Goal: Task Accomplishment & Management: Use online tool/utility

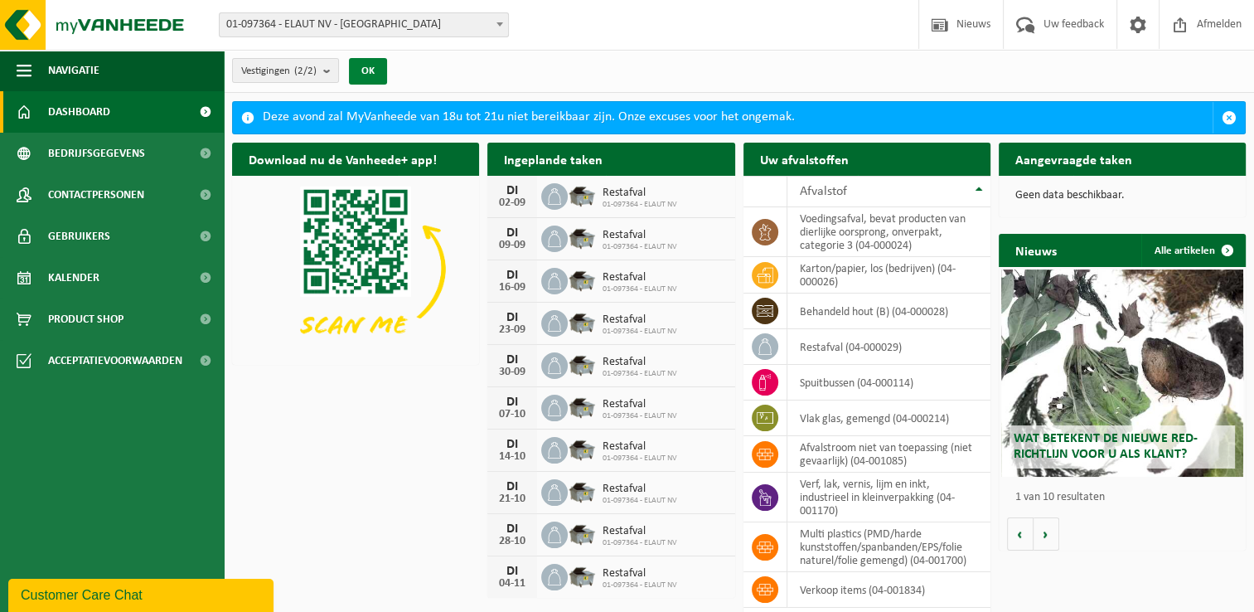
click at [372, 67] on button "OK" at bounding box center [368, 71] width 38 height 27
click at [86, 277] on span "Kalender" at bounding box center [73, 277] width 51 height 41
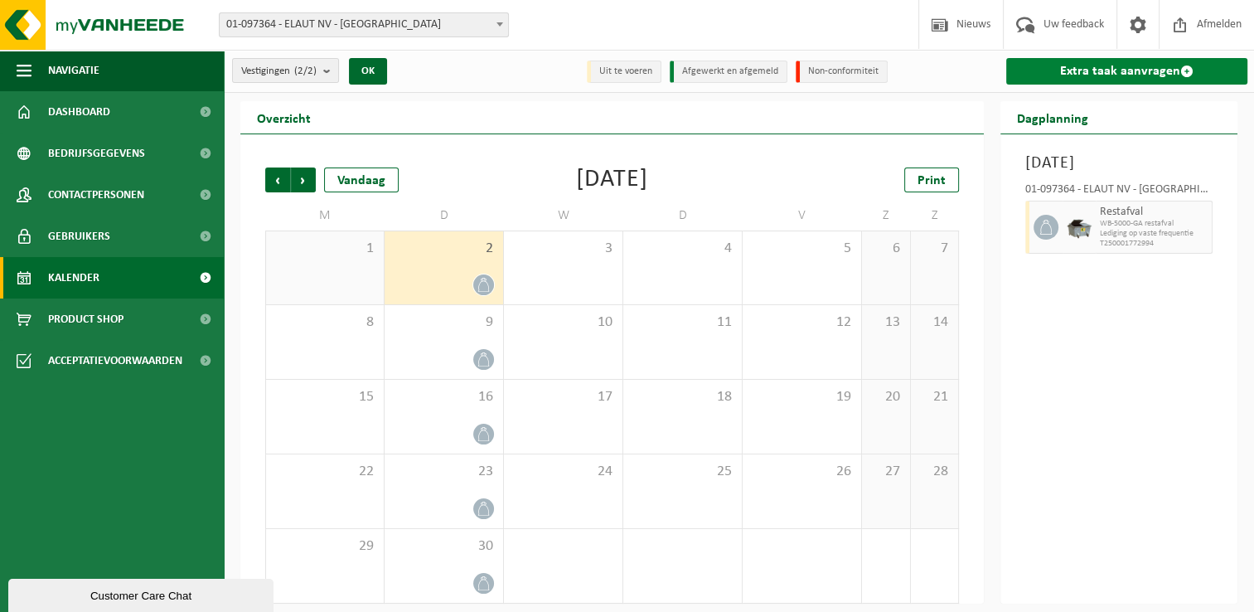
click at [1114, 70] on link "Extra taak aanvragen" at bounding box center [1126, 71] width 241 height 27
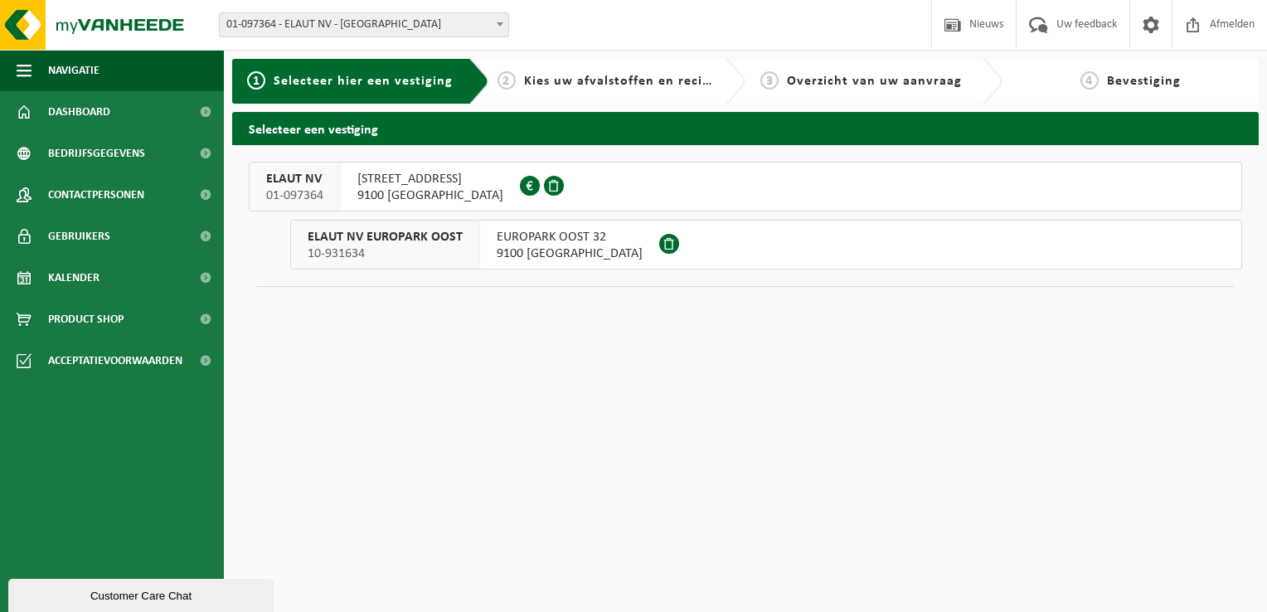
click at [384, 192] on span "9100 SINT-NIKLAAS" at bounding box center [430, 195] width 146 height 17
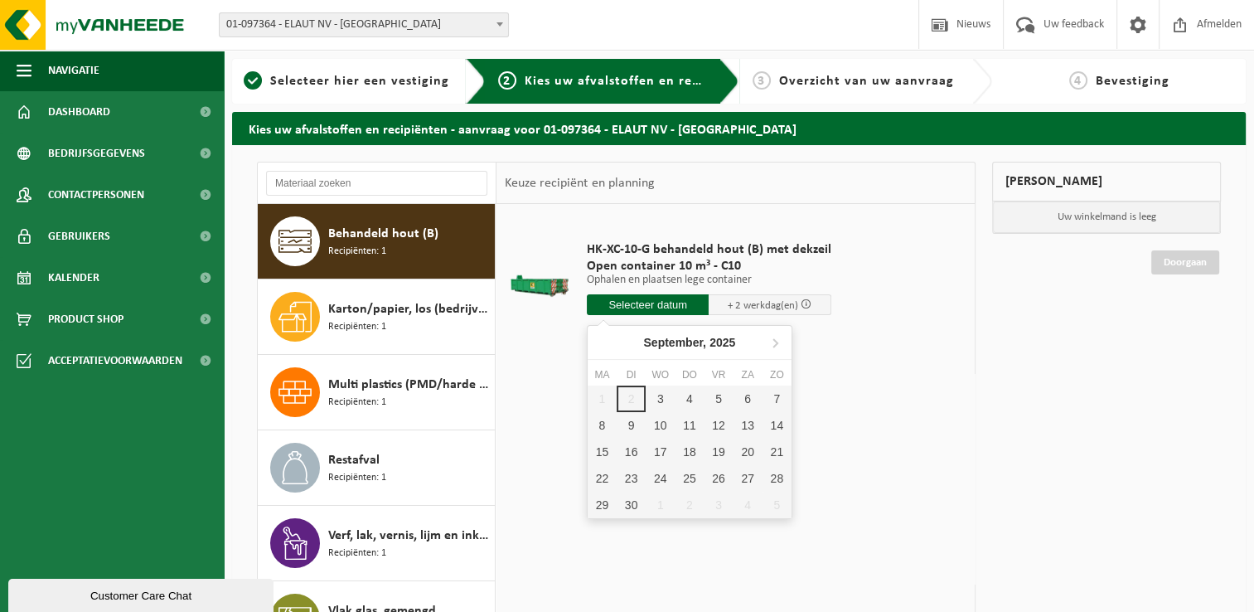
click at [632, 302] on input "text" at bounding box center [648, 304] width 123 height 21
click at [666, 395] on div "3" at bounding box center [660, 399] width 29 height 27
type input "Van 2025-09-03"
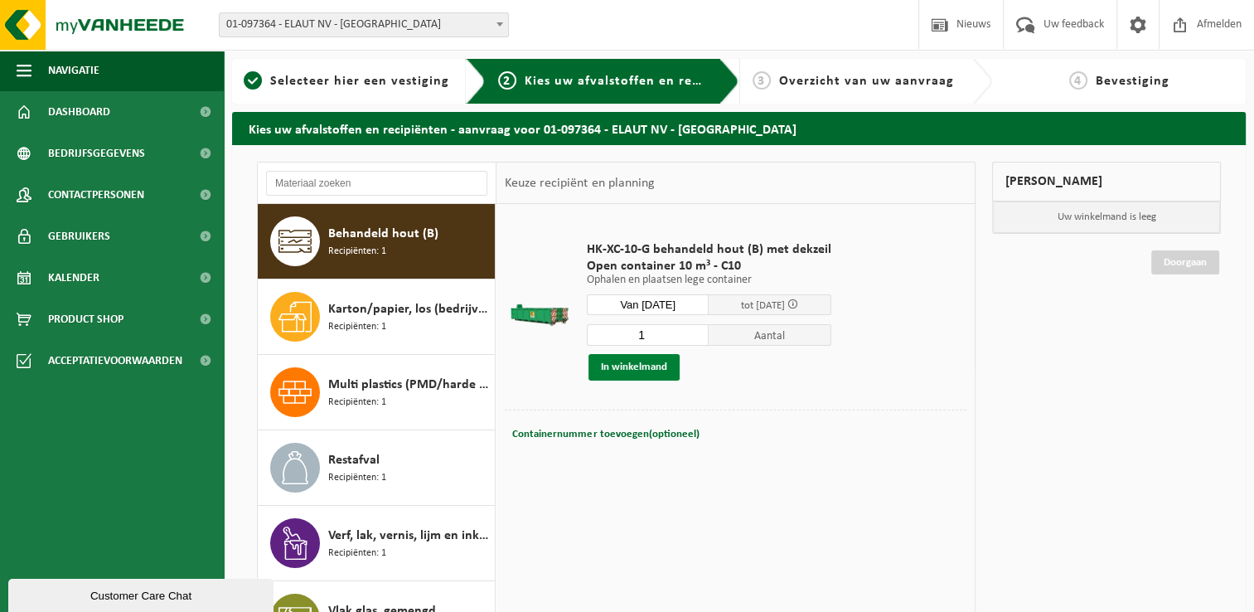
click at [626, 366] on button "In winkelmand" at bounding box center [634, 367] width 91 height 27
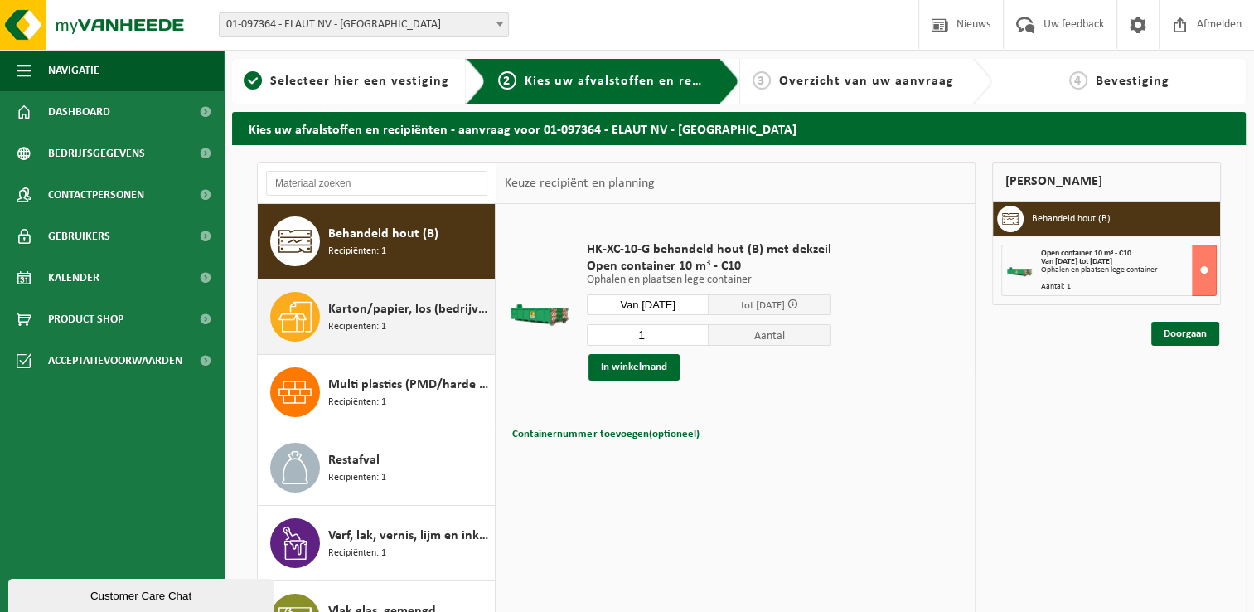
click at [382, 317] on span "Karton/papier, los (bedrijven)" at bounding box center [409, 309] width 162 height 20
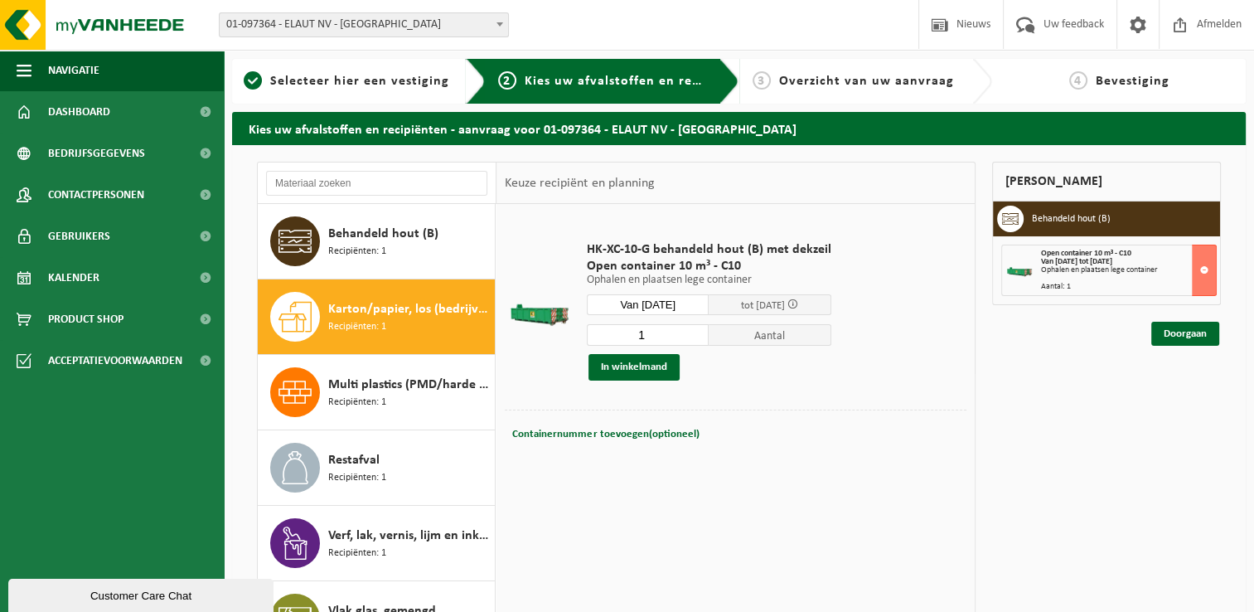
scroll to position [28, 0]
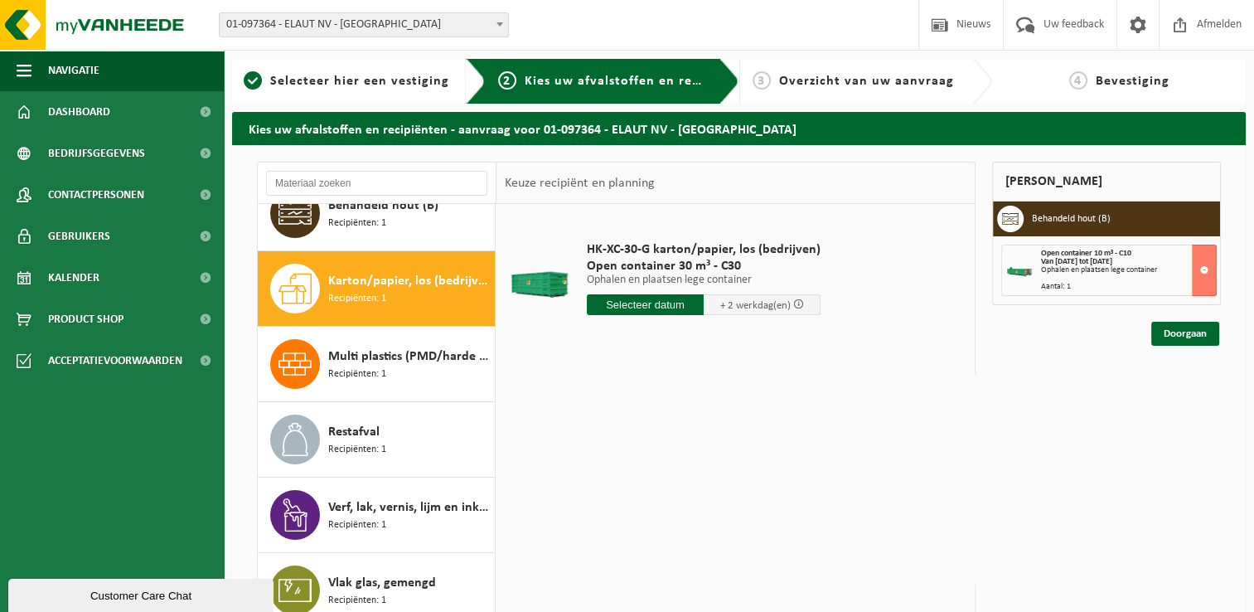
click at [627, 303] on input "text" at bounding box center [645, 304] width 117 height 21
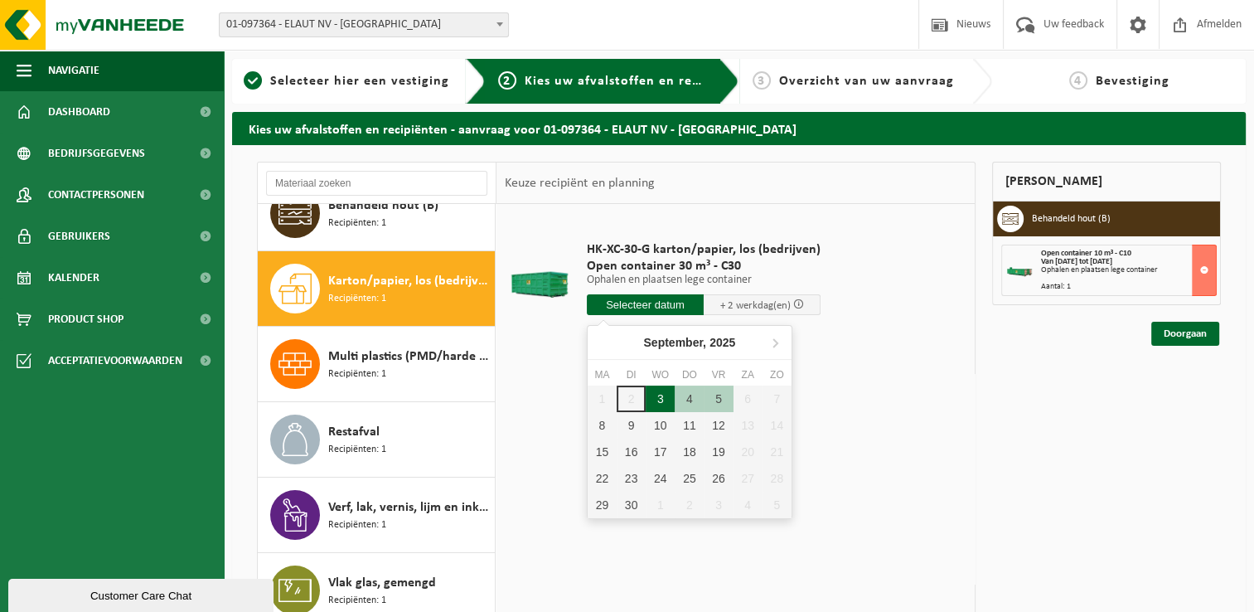
click at [665, 395] on div "3" at bounding box center [660, 399] width 29 height 27
type input "Van 2025-09-03"
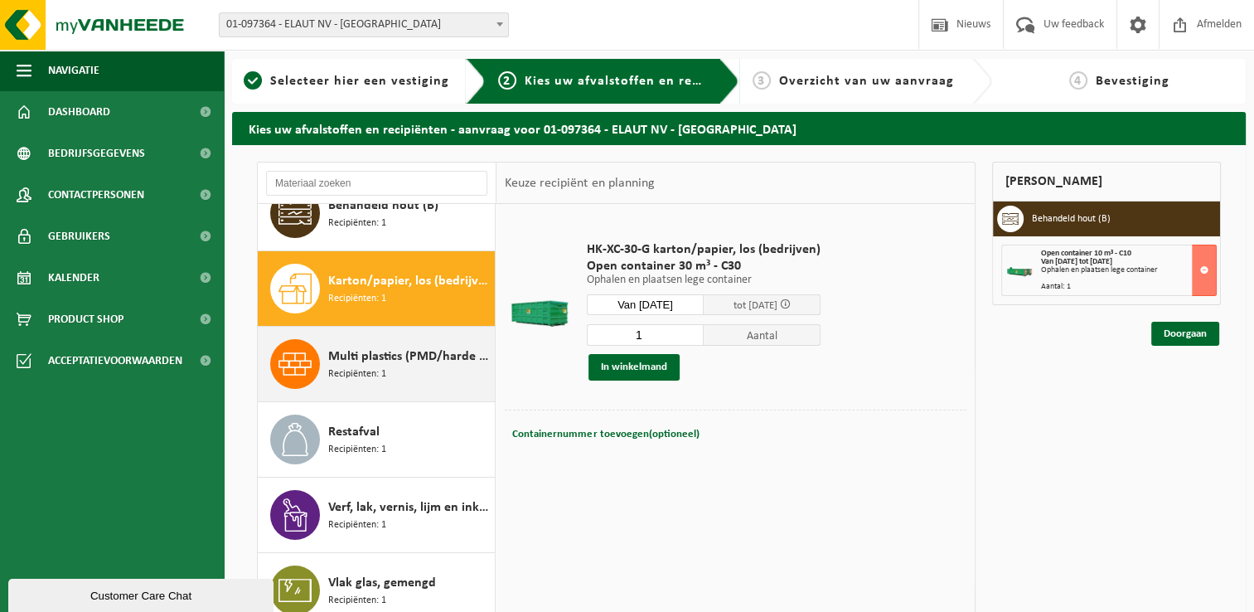
click at [419, 359] on span "Multi plastics (PMD/harde kunststoffen/spanbanden/EPS/folie naturel/folie gemen…" at bounding box center [409, 357] width 162 height 20
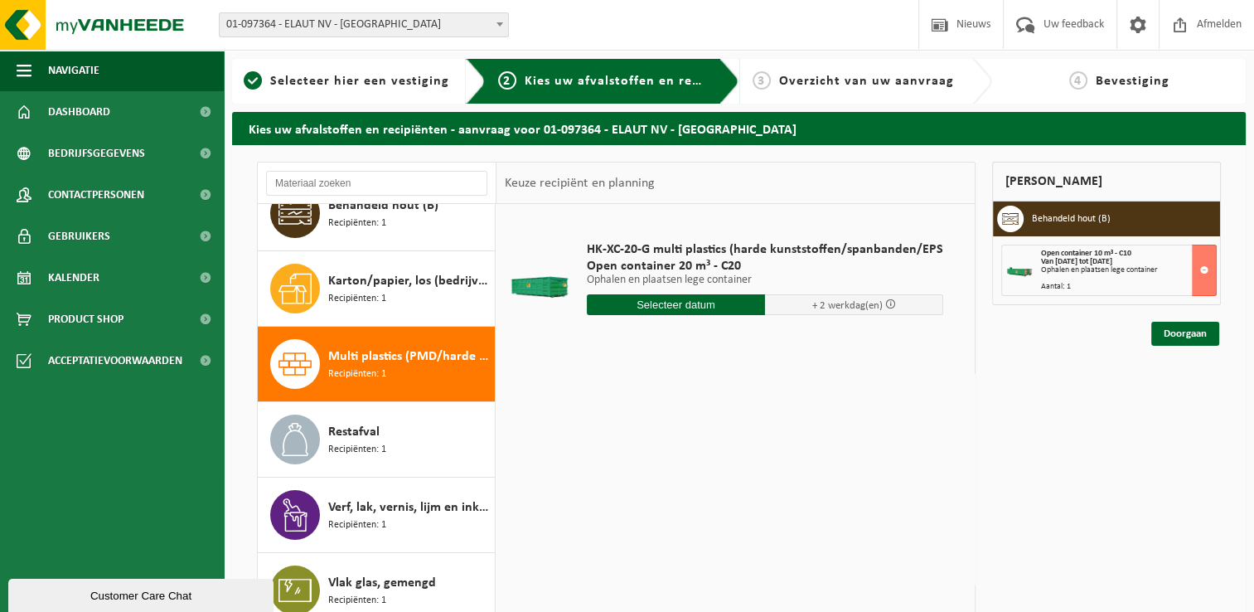
click at [657, 302] on input "text" at bounding box center [676, 304] width 178 height 21
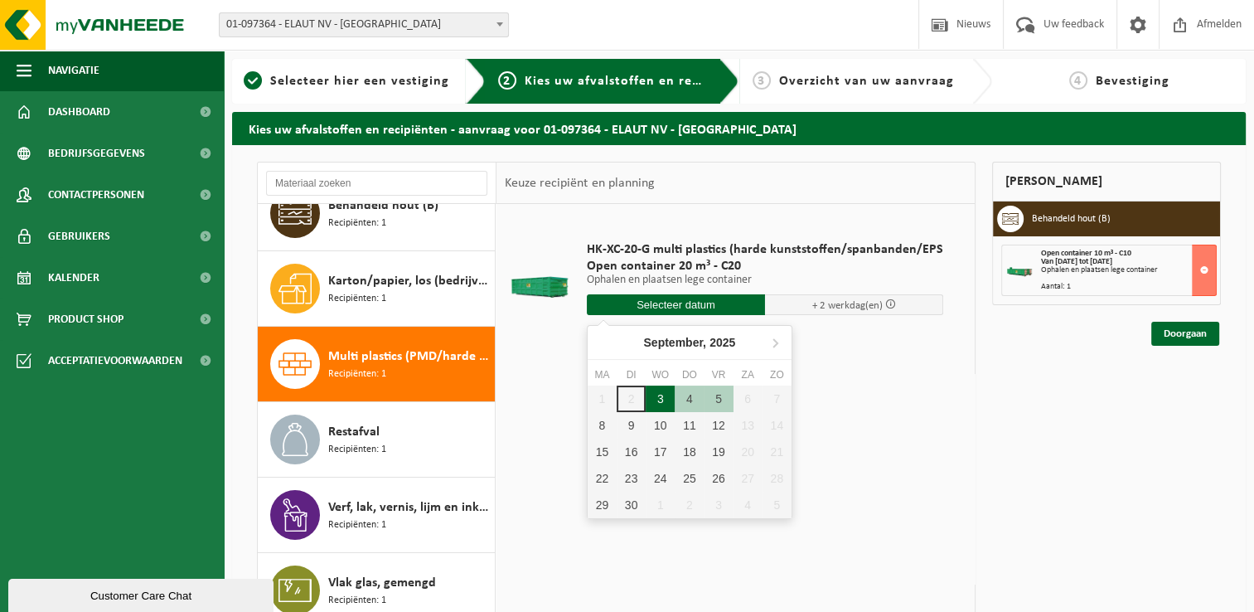
click at [666, 395] on div "3" at bounding box center [660, 399] width 29 height 27
type input "Van 2025-09-03"
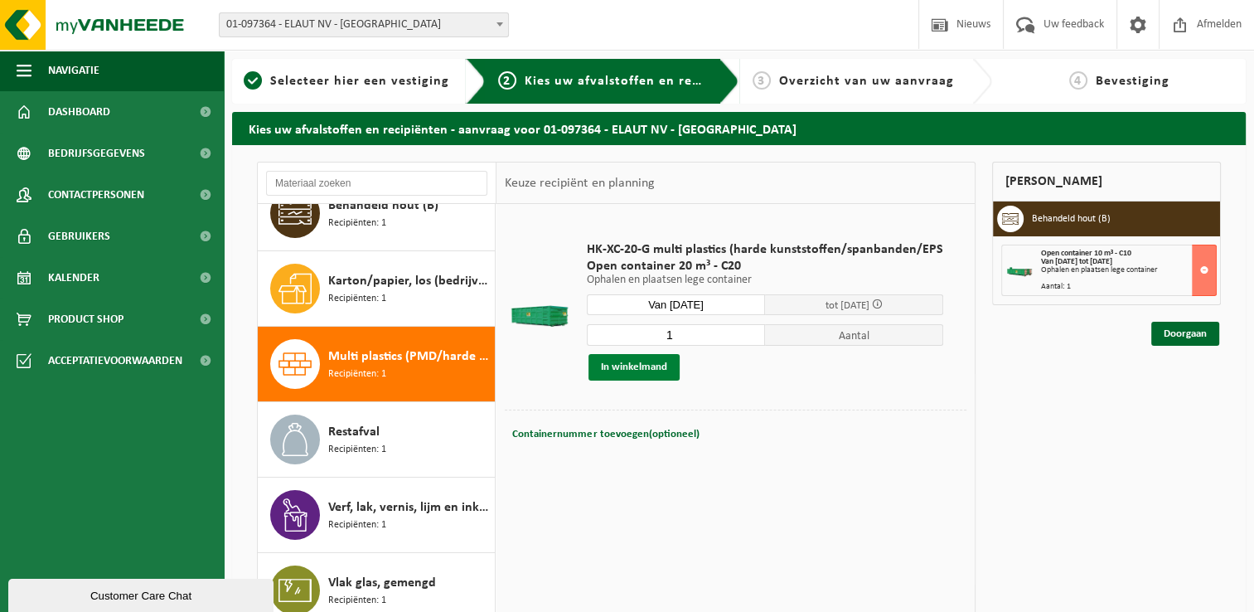
click at [648, 366] on button "In winkelmand" at bounding box center [634, 367] width 91 height 27
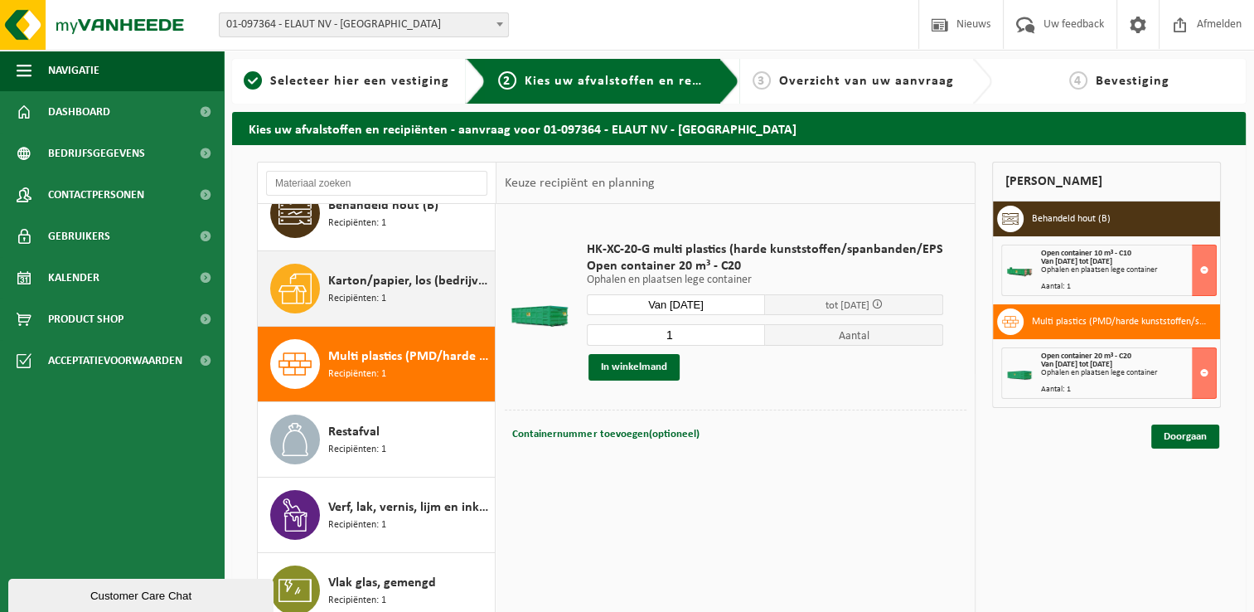
click at [356, 284] on span "Karton/papier, los (bedrijven)" at bounding box center [409, 281] width 162 height 20
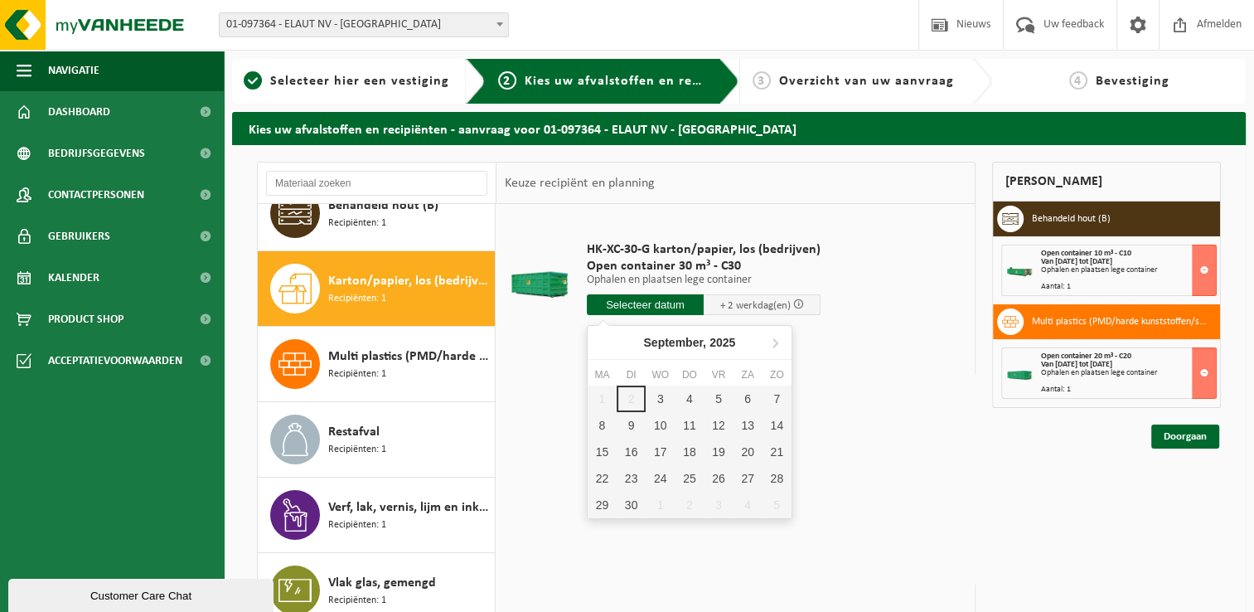
click at [638, 306] on input "text" at bounding box center [645, 304] width 117 height 21
click at [666, 396] on div "3" at bounding box center [660, 399] width 29 height 27
type input "Van 2025-09-03"
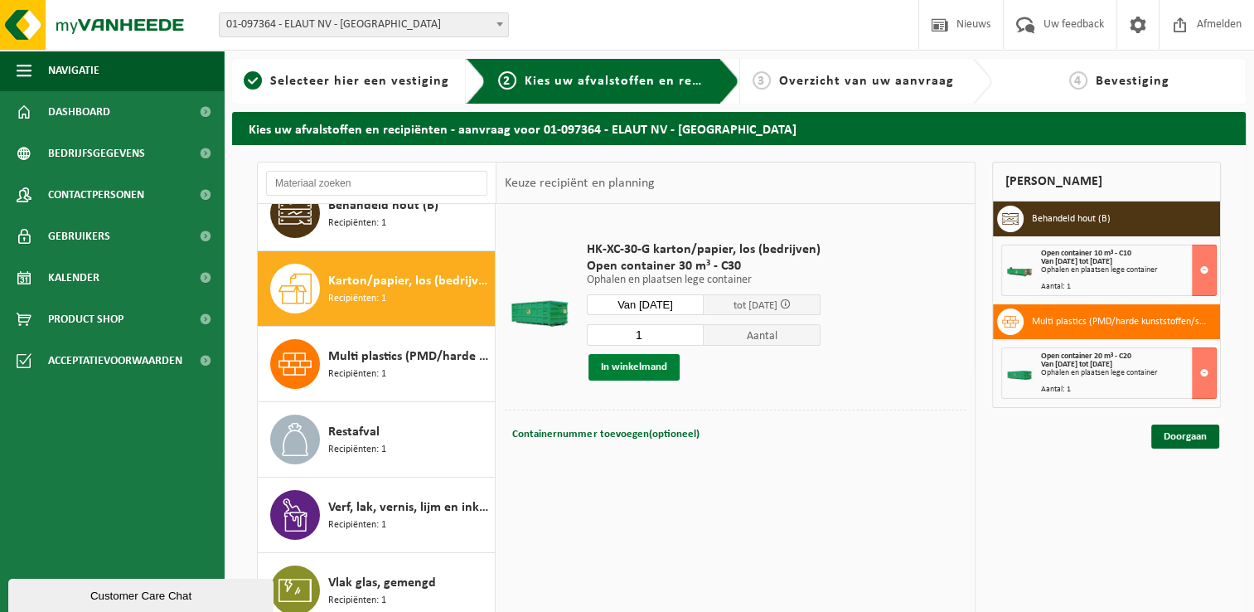
click at [635, 366] on button "In winkelmand" at bounding box center [634, 367] width 91 height 27
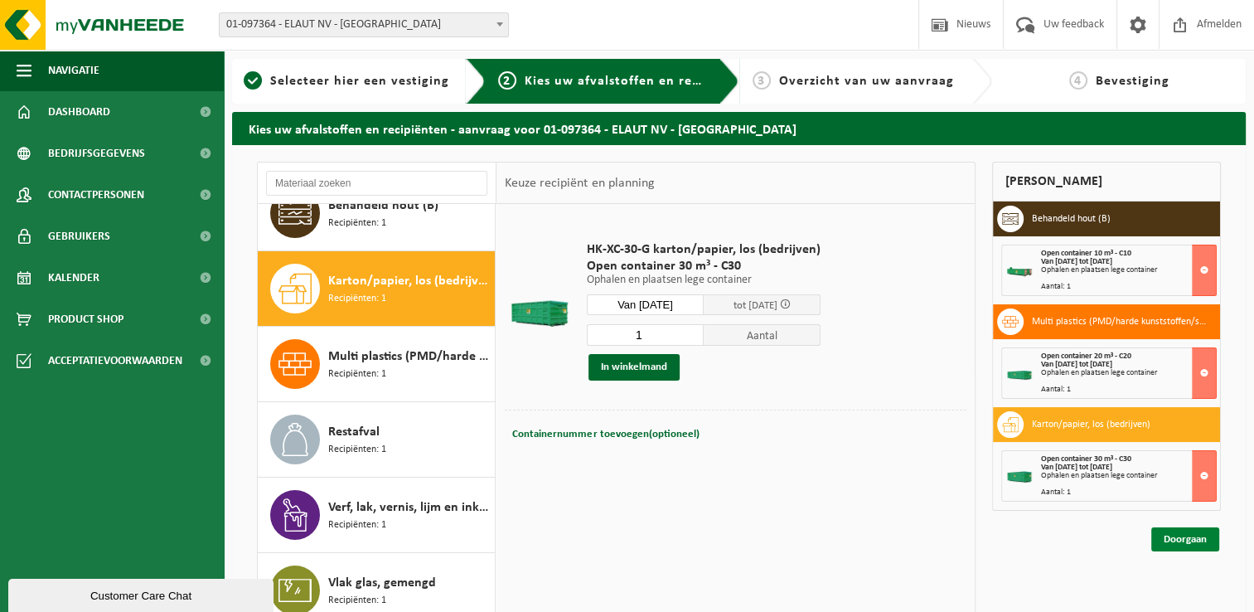
click at [1186, 532] on link "Doorgaan" at bounding box center [1186, 539] width 68 height 24
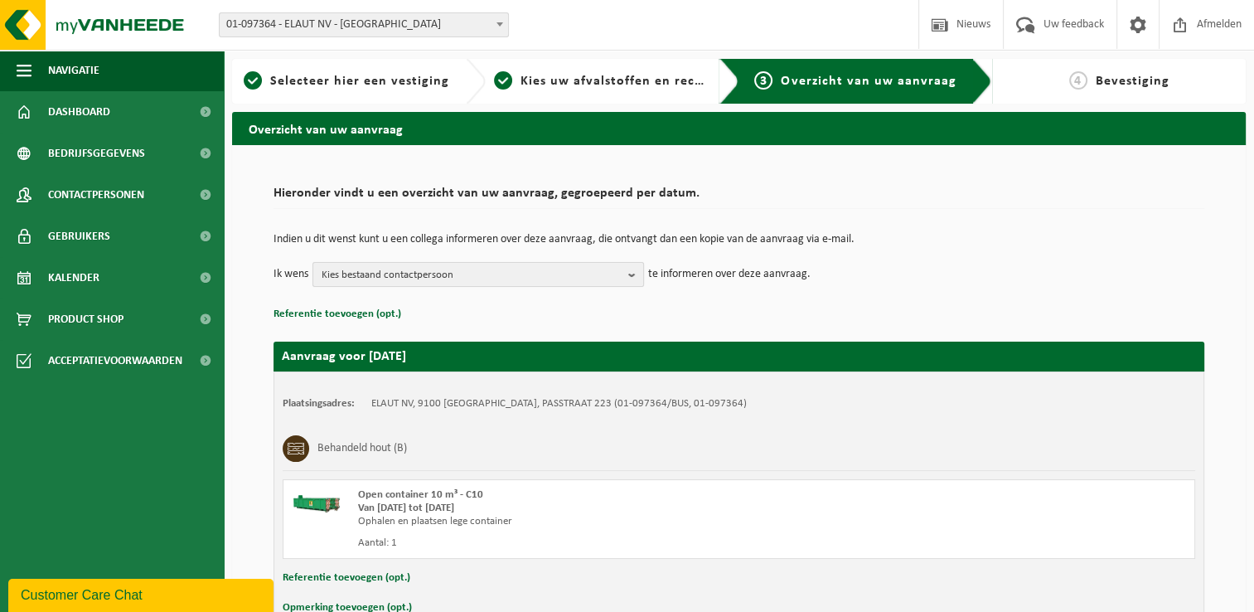
click at [637, 269] on b "button" at bounding box center [635, 274] width 15 height 23
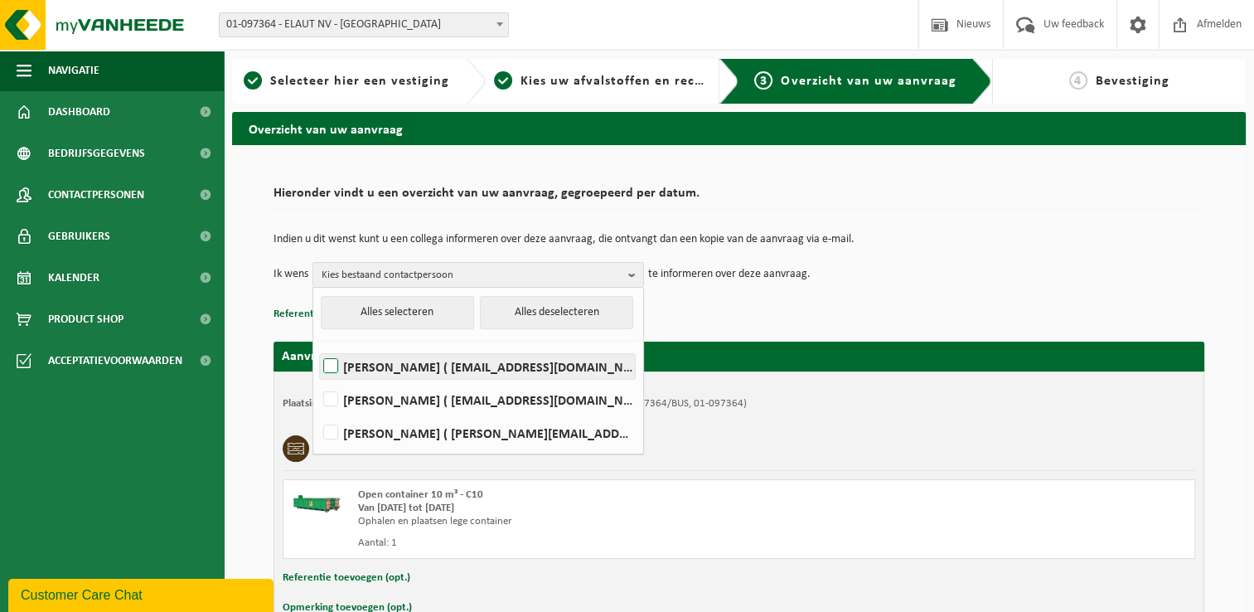
click at [327, 363] on label "[PERSON_NAME] ( [EMAIL_ADDRESS][DOMAIN_NAME] )" at bounding box center [477, 366] width 315 height 25
click at [318, 346] on input "[PERSON_NAME] ( [EMAIL_ADDRESS][DOMAIN_NAME] )" at bounding box center [317, 345] width 1 height 1
checkbox input "true"
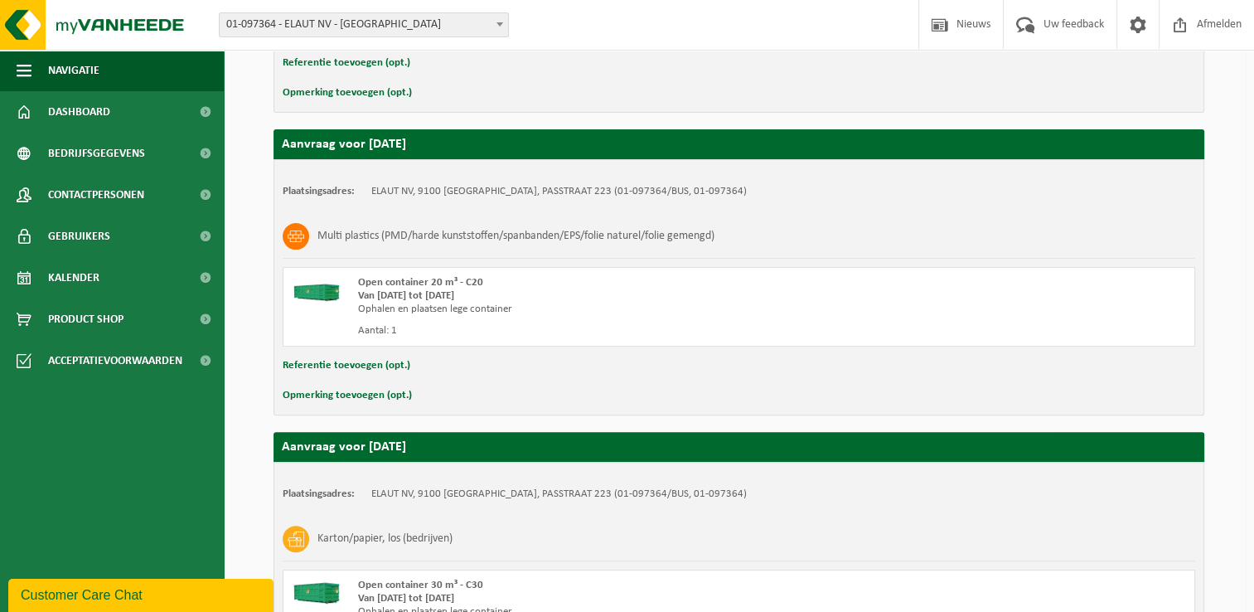
scroll to position [701, 0]
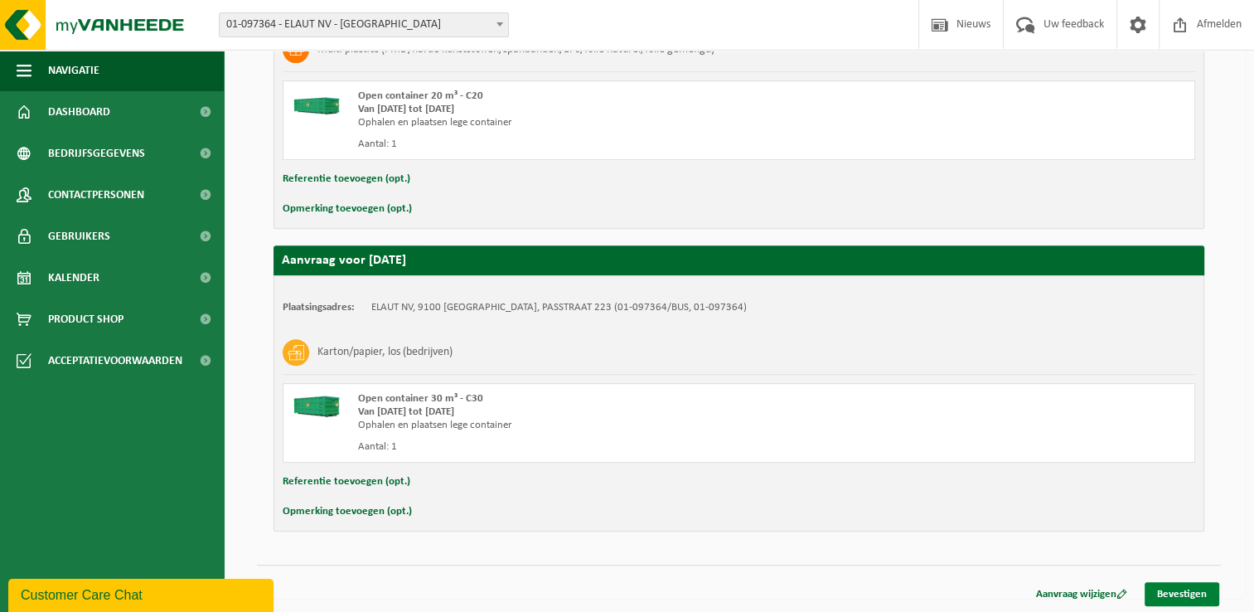
click at [1188, 591] on link "Bevestigen" at bounding box center [1182, 594] width 75 height 24
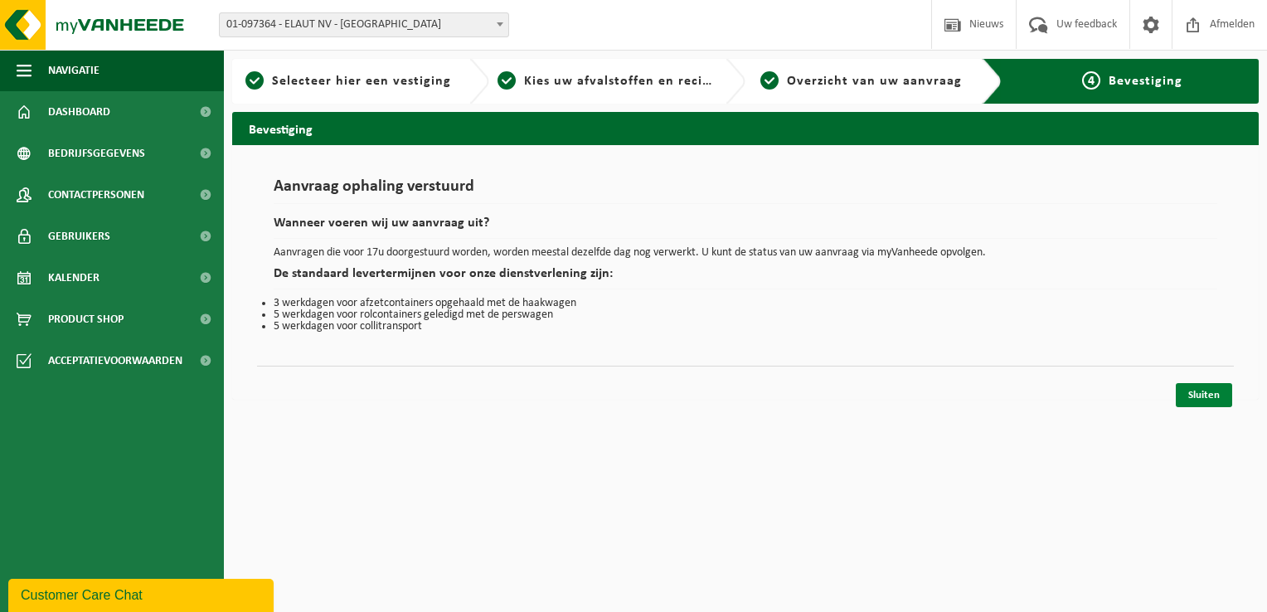
click at [1194, 393] on link "Sluiten" at bounding box center [1204, 395] width 56 height 24
